Goal: Find specific page/section: Find specific page/section

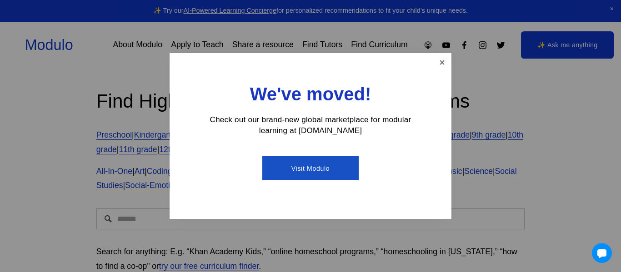
click at [442, 62] on link "Close" at bounding box center [442, 63] width 16 height 16
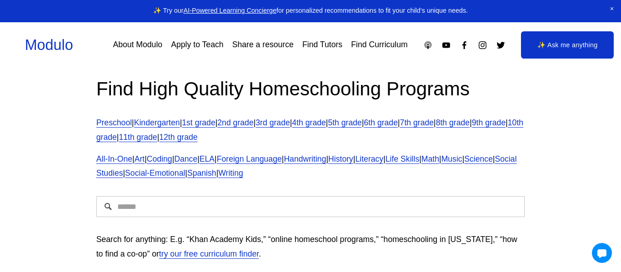
scroll to position [9, 0]
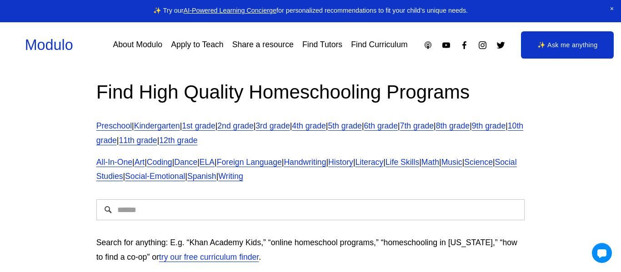
click at [284, 122] on link "3rd grade" at bounding box center [272, 125] width 34 height 9
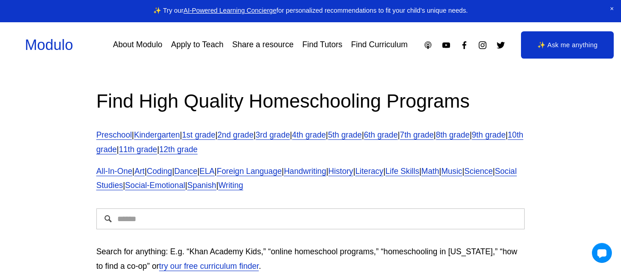
click at [611, 11] on span "Close Announcement" at bounding box center [612, 9] width 18 height 18
